Goal: Find specific page/section: Find specific page/section

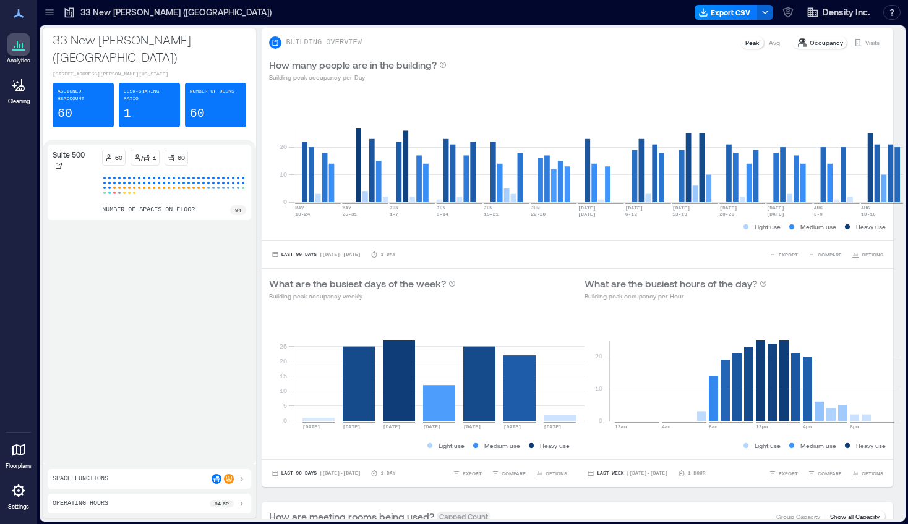
click at [44, 11] on icon at bounding box center [49, 12] width 12 height 12
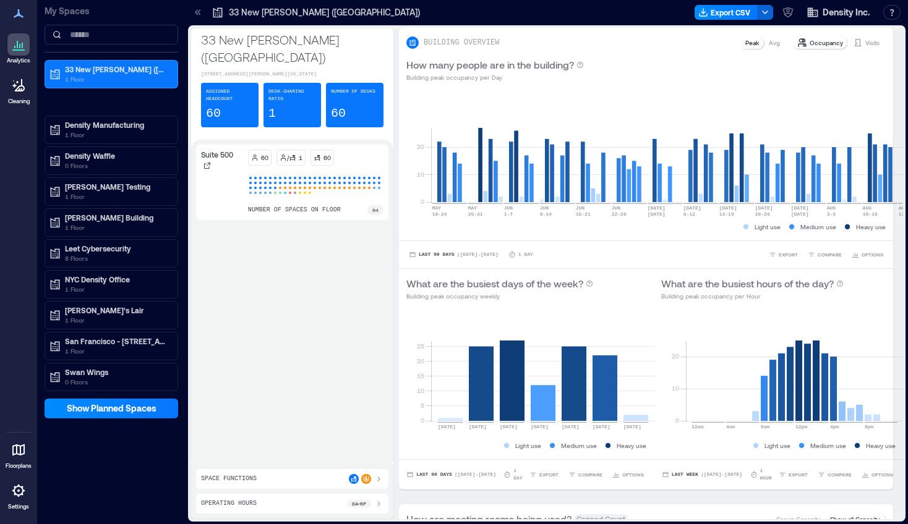
click at [23, 451] on icon at bounding box center [18, 450] width 15 height 15
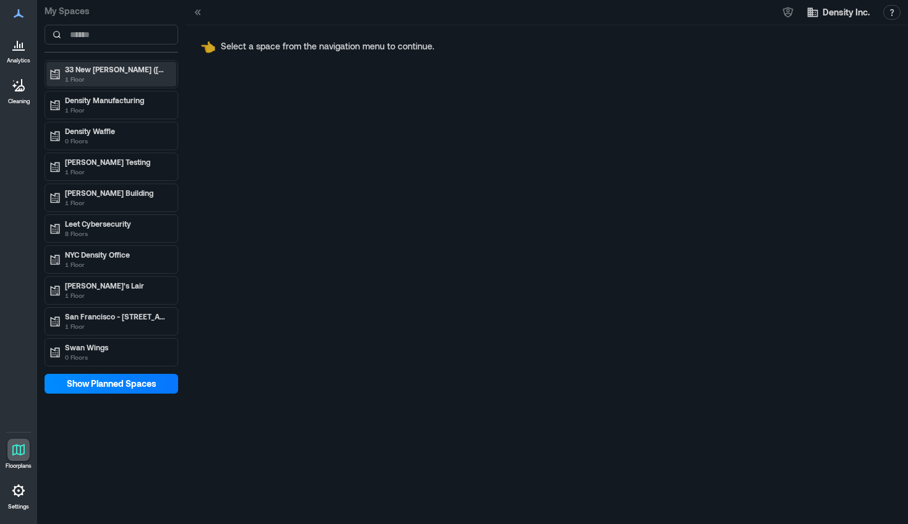
click at [111, 70] on p "33 New [PERSON_NAME] ([GEOGRAPHIC_DATA])" at bounding box center [117, 69] width 104 height 10
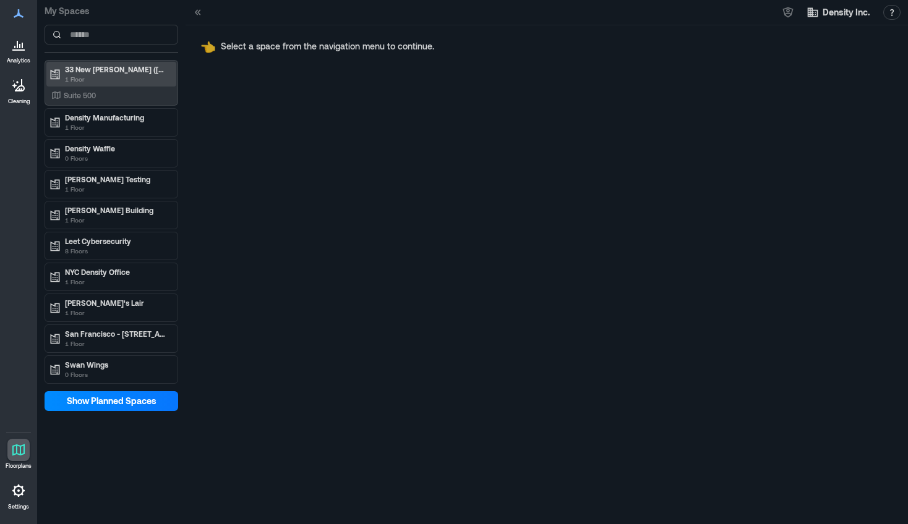
click at [112, 70] on p "33 New [PERSON_NAME] ([GEOGRAPHIC_DATA])" at bounding box center [117, 69] width 104 height 10
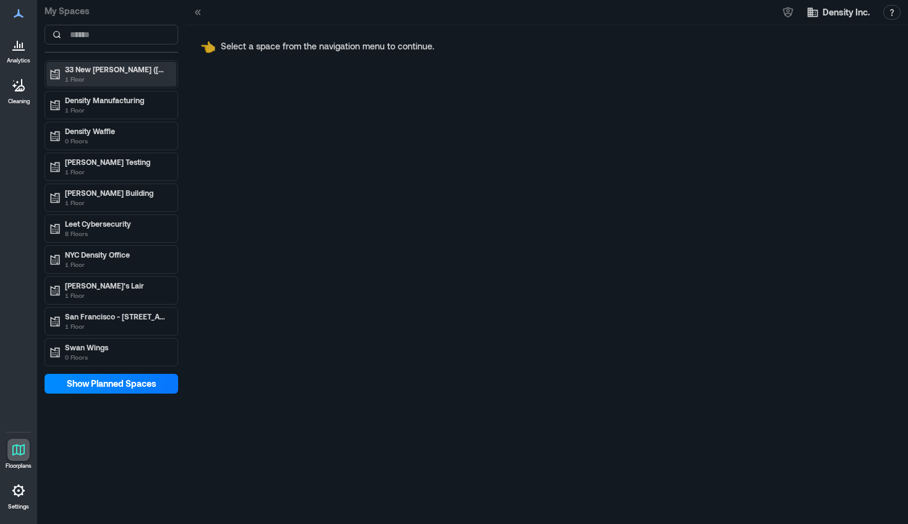
click at [107, 72] on p "33 New [PERSON_NAME] ([GEOGRAPHIC_DATA])" at bounding box center [117, 69] width 104 height 10
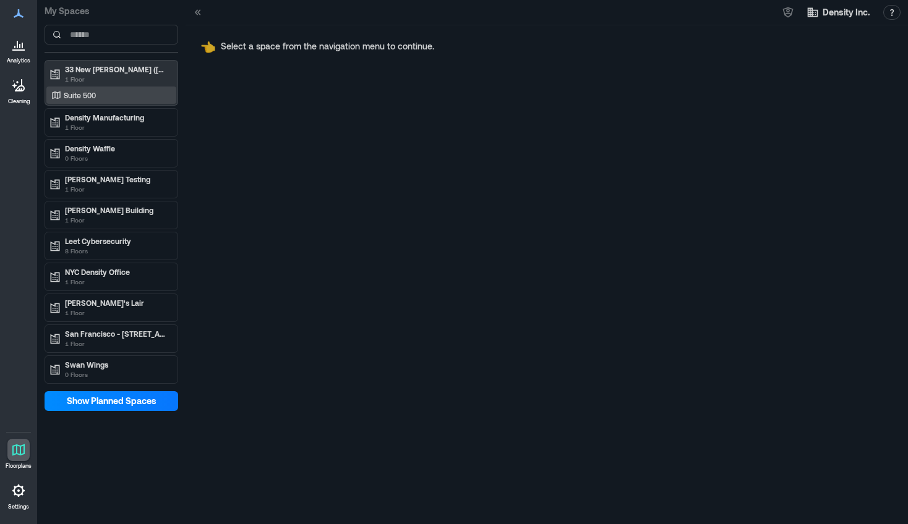
click at [101, 103] on div "Suite 500" at bounding box center [111, 95] width 130 height 17
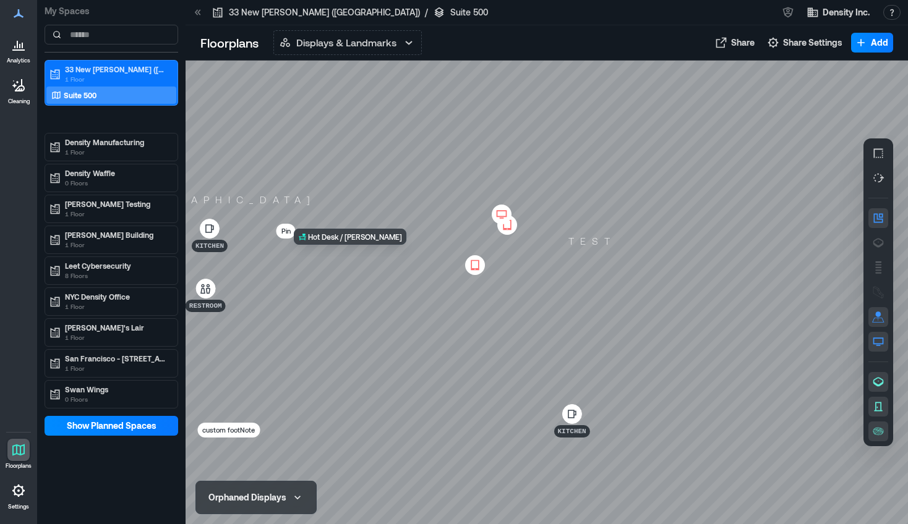
click at [357, 258] on div at bounding box center [546, 293] width 722 height 464
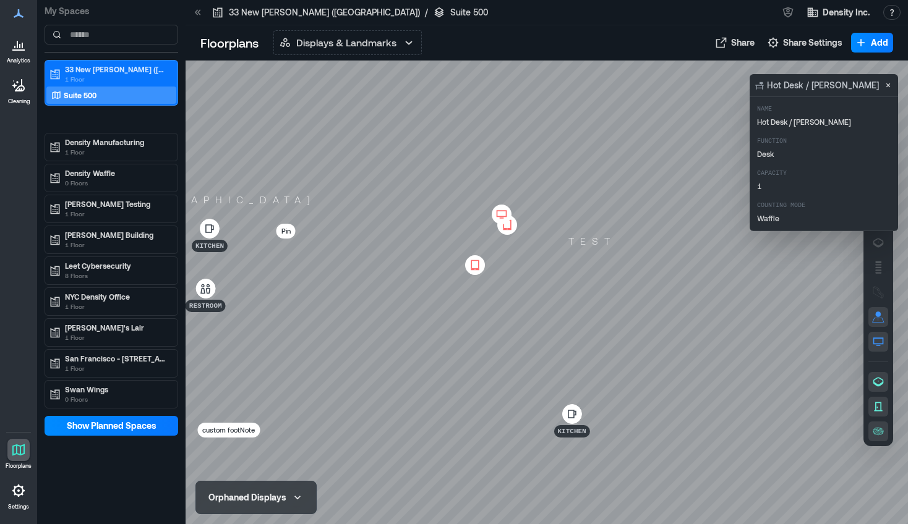
click at [390, 264] on div at bounding box center [546, 293] width 722 height 464
click at [389, 252] on div at bounding box center [546, 293] width 722 height 464
click at [441, 219] on div at bounding box center [546, 293] width 722 height 464
drag, startPoint x: 832, startPoint y: 89, endPoint x: 845, endPoint y: 90, distance: 12.4
click at [832, 89] on p "Hot Desk / [PERSON_NAME]" at bounding box center [823, 85] width 112 height 12
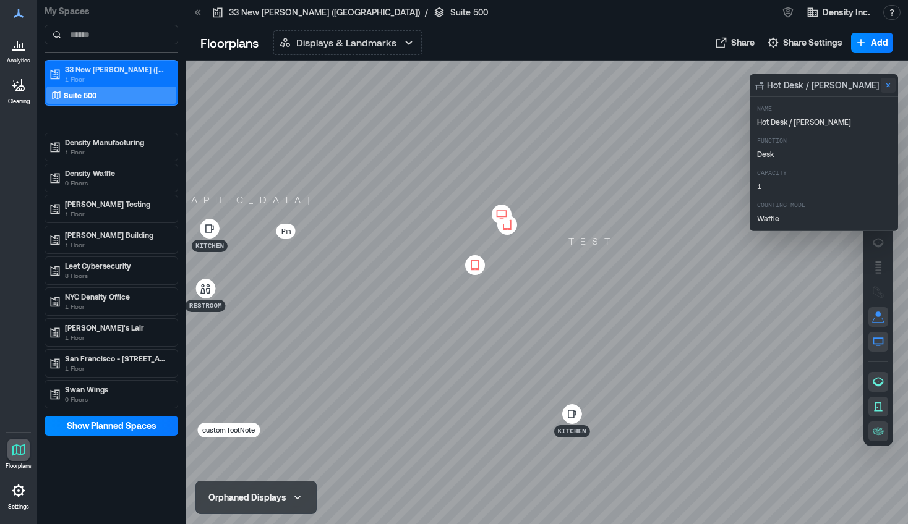
click at [888, 85] on icon "Close" at bounding box center [888, 85] width 4 height 4
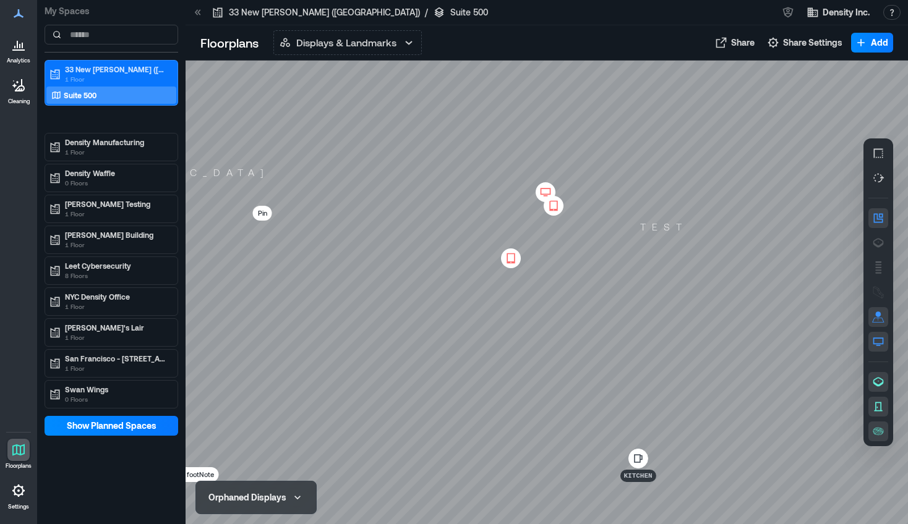
click at [361, 296] on div at bounding box center [546, 293] width 722 height 464
click at [368, 302] on div at bounding box center [546, 293] width 722 height 464
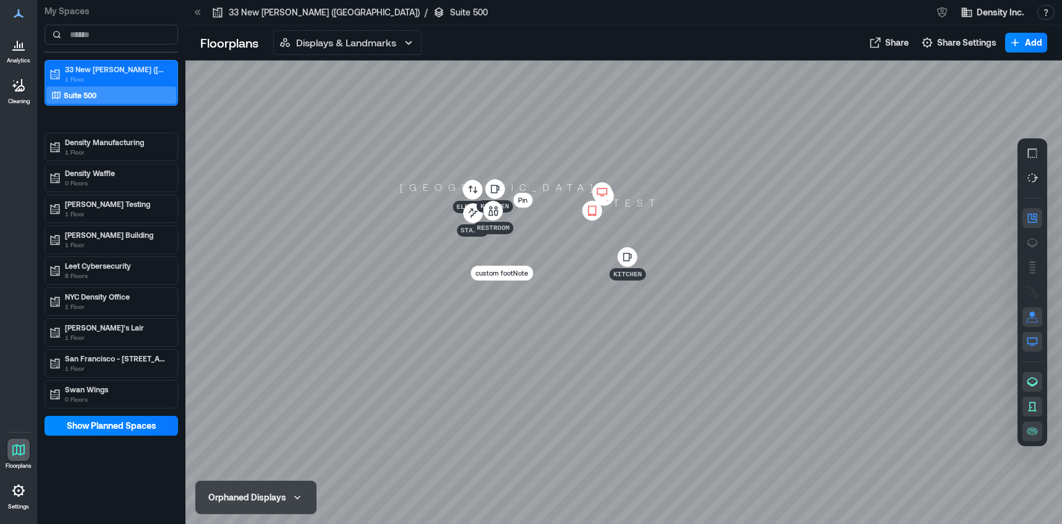
click at [101, 92] on div "Suite 500" at bounding box center [109, 95] width 120 height 12
click at [530, 256] on div at bounding box center [623, 293] width 877 height 464
click at [634, 266] on div "Kitchen" at bounding box center [628, 263] width 36 height 33
click at [746, 286] on div at bounding box center [623, 293] width 877 height 464
click at [83, 94] on p "Suite 500" at bounding box center [80, 95] width 33 height 10
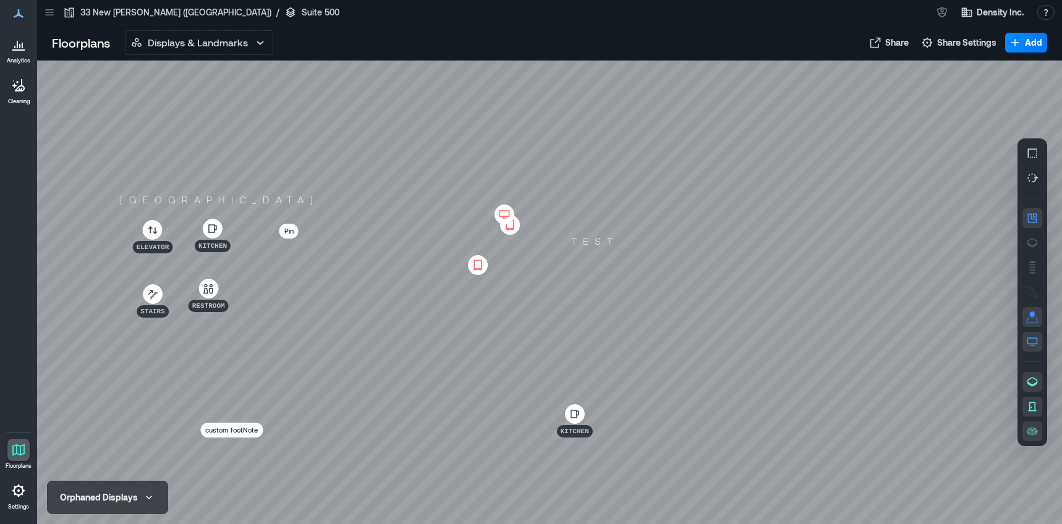
click at [23, 487] on icon at bounding box center [18, 490] width 15 height 15
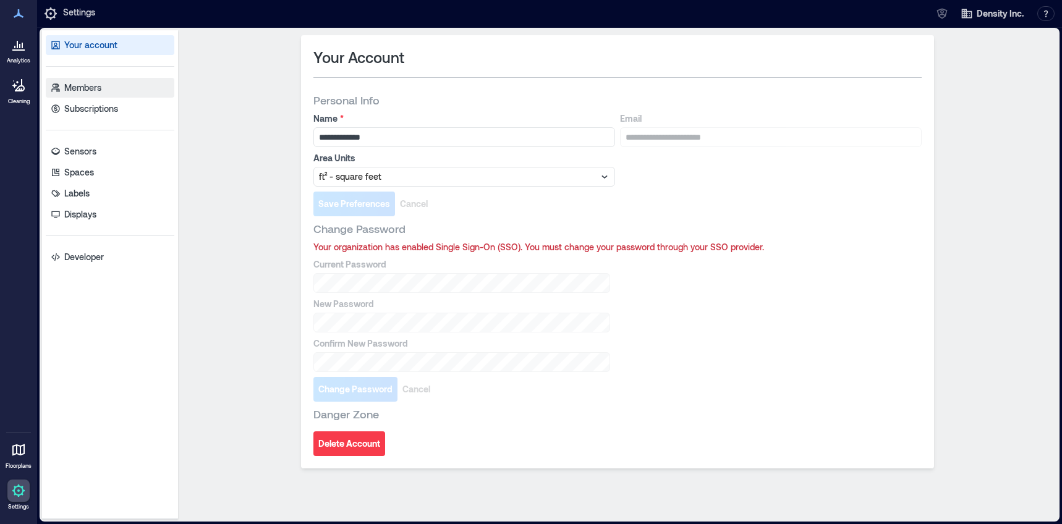
click at [100, 87] on p "Members" at bounding box center [82, 88] width 37 height 12
